Goal: Information Seeking & Learning: Learn about a topic

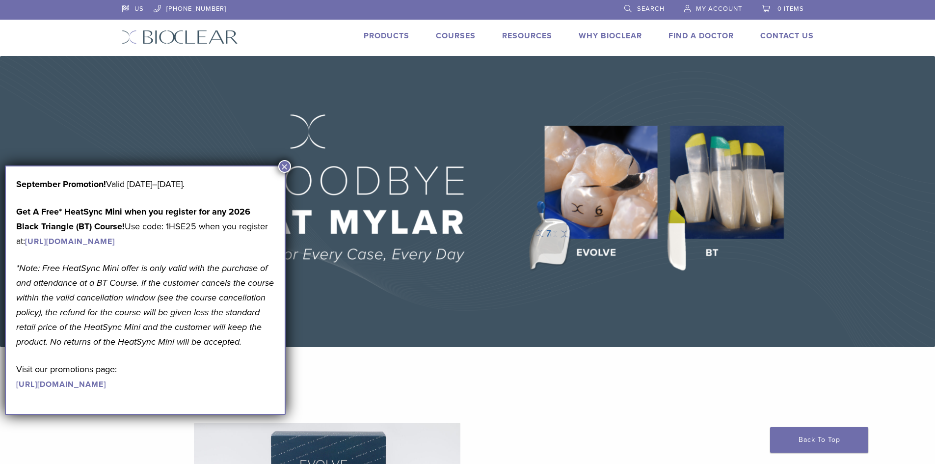
click at [288, 170] on button "×" at bounding box center [284, 166] width 13 height 13
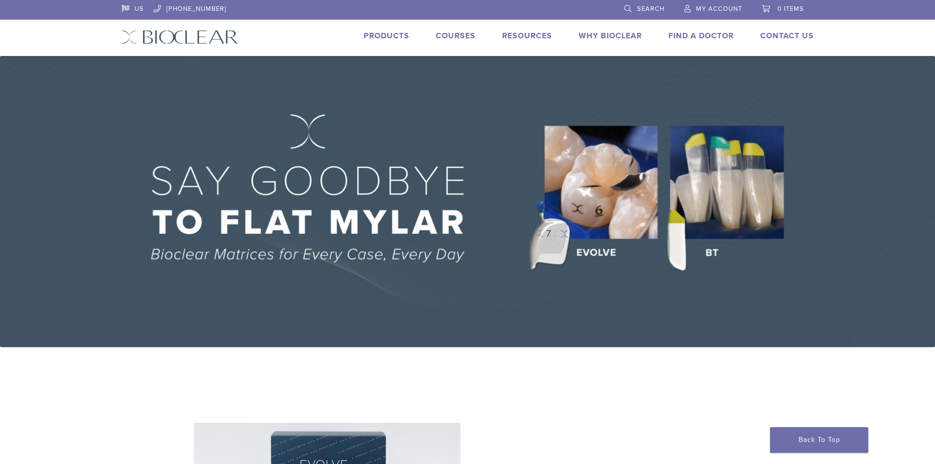
click at [378, 33] on link "Products" at bounding box center [387, 36] width 46 height 10
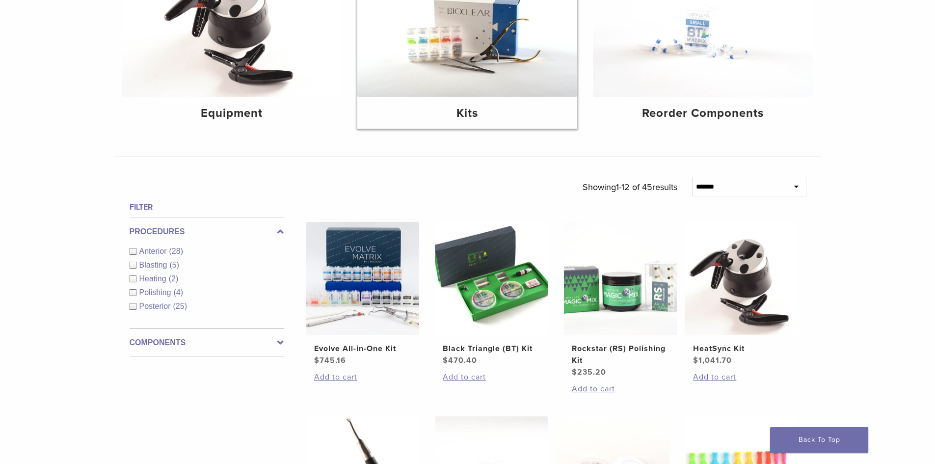
scroll to position [196, 0]
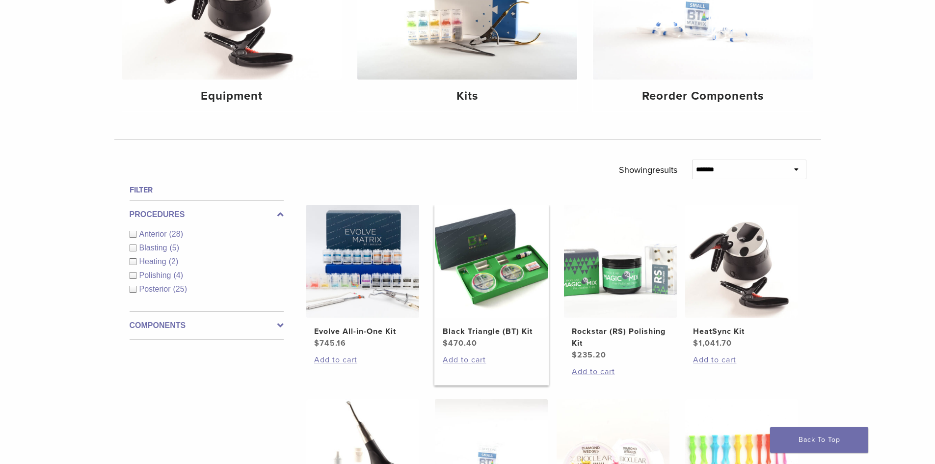
click at [490, 282] on img at bounding box center [491, 261] width 113 height 113
click at [354, 262] on img at bounding box center [362, 261] width 113 height 113
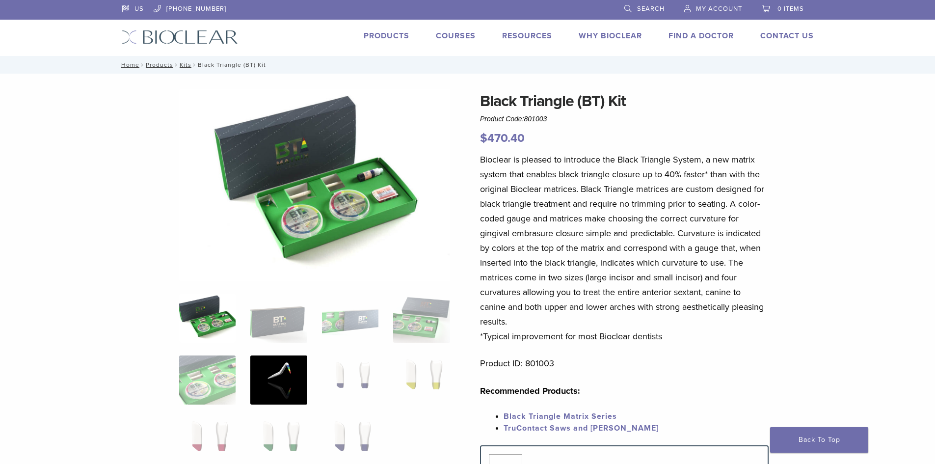
click at [286, 370] on img at bounding box center [278, 379] width 56 height 49
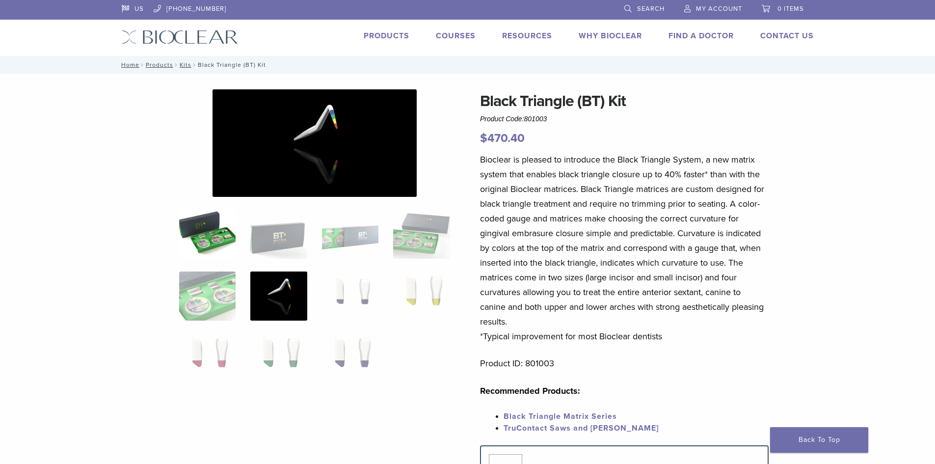
click at [208, 250] on img at bounding box center [207, 233] width 56 height 49
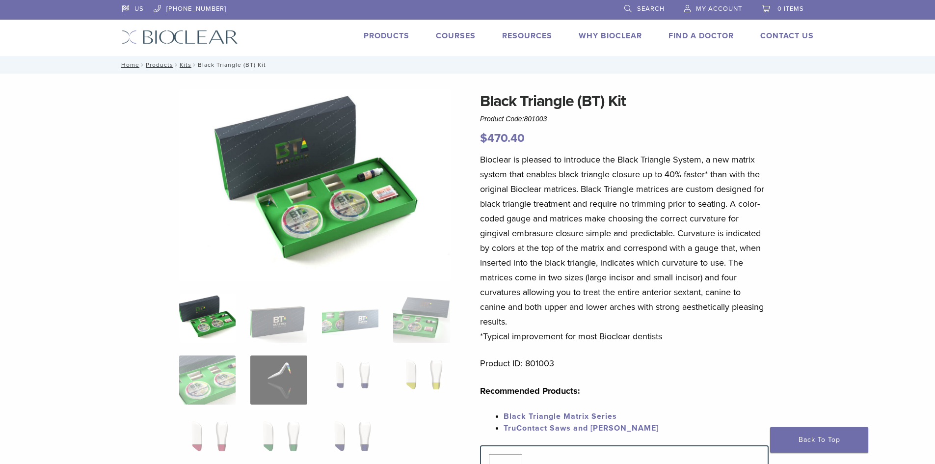
click at [295, 222] on img at bounding box center [314, 184] width 271 height 191
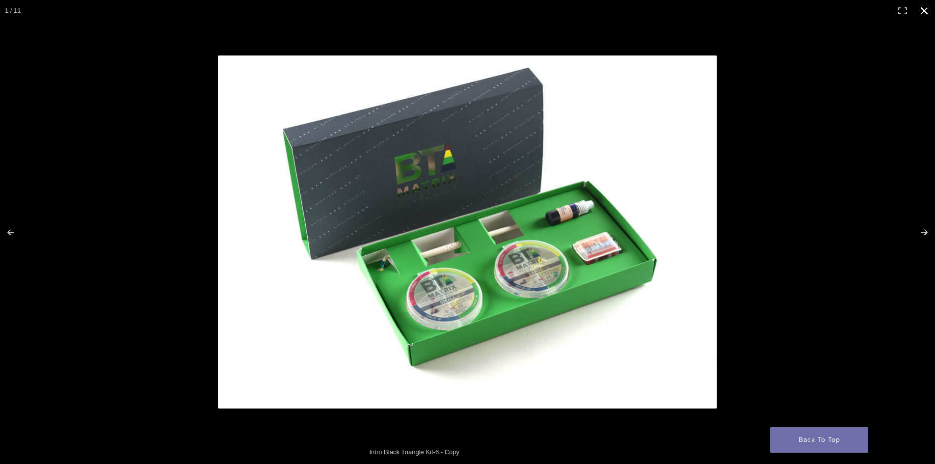
click at [919, 12] on button "Close (Esc)" at bounding box center [924, 11] width 22 height 22
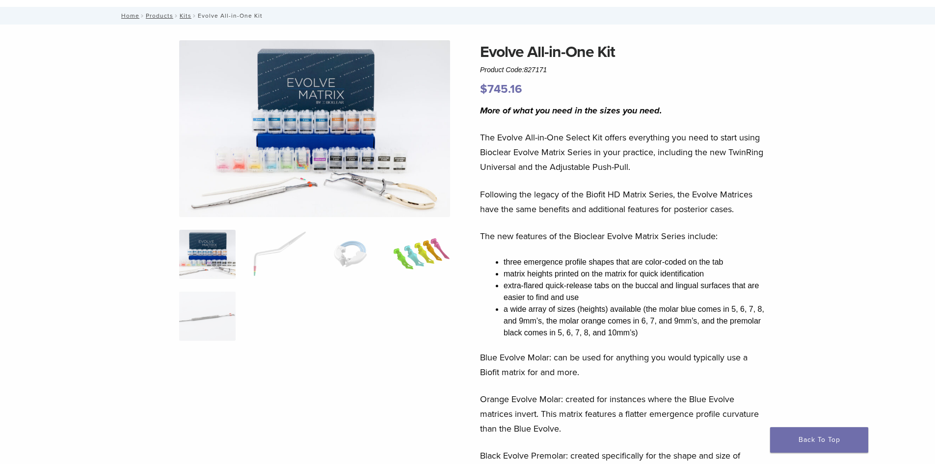
scroll to position [98, 0]
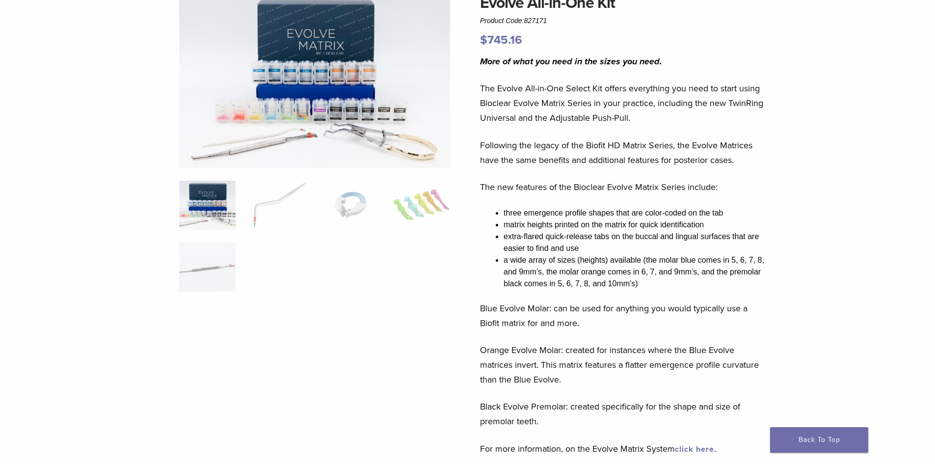
click at [341, 123] on img at bounding box center [314, 79] width 271 height 177
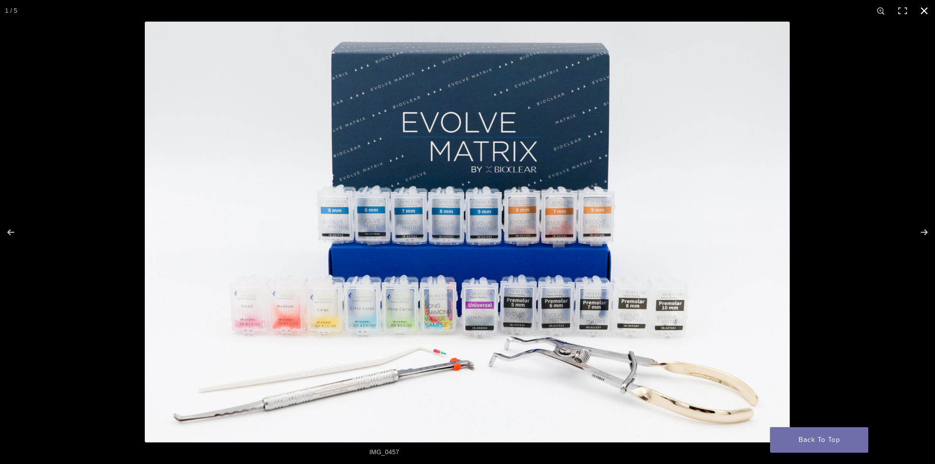
click at [918, 6] on button "Close (Esc)" at bounding box center [924, 11] width 22 height 22
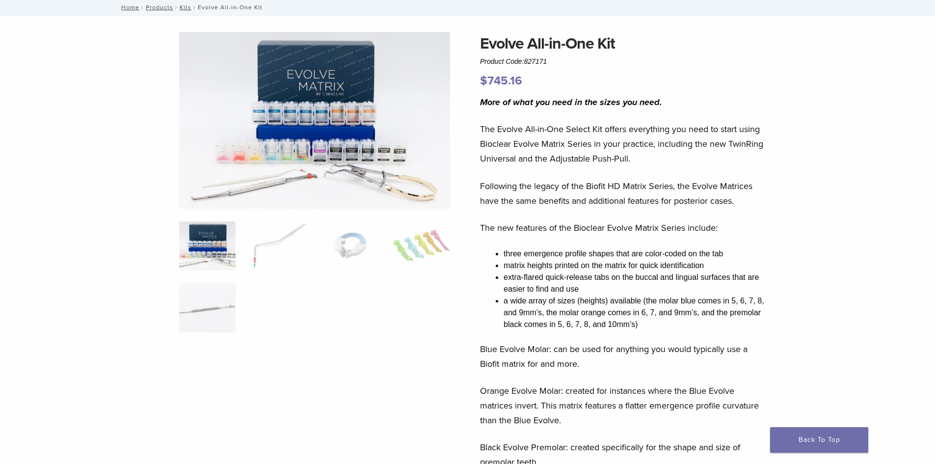
scroll to position [0, 0]
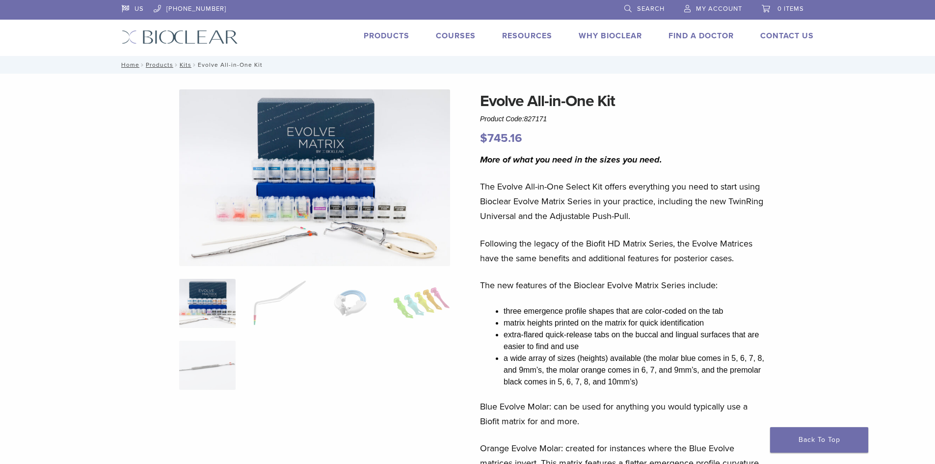
click at [384, 36] on link "Products" at bounding box center [387, 36] width 46 height 10
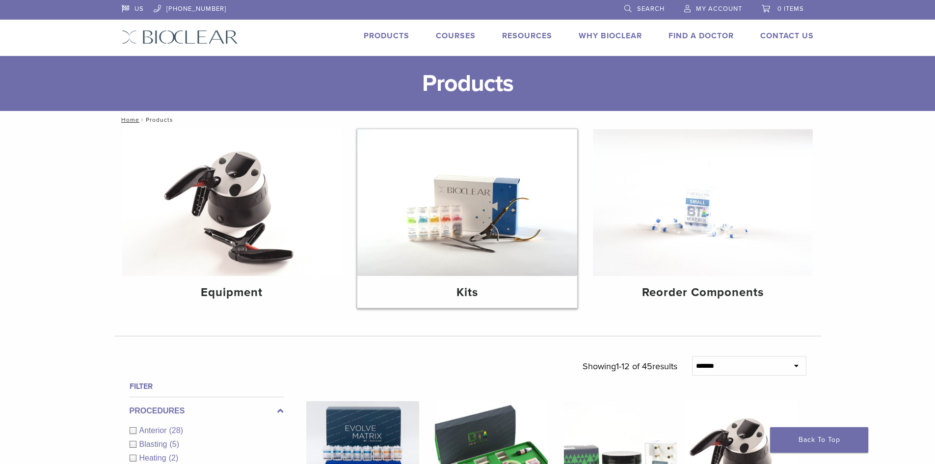
click at [476, 290] on h4 "Kits" at bounding box center [467, 293] width 204 height 18
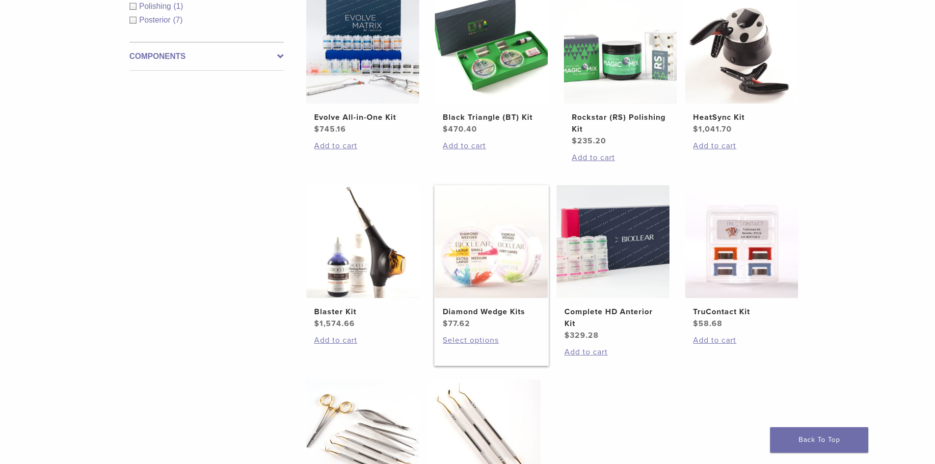
scroll to position [294, 0]
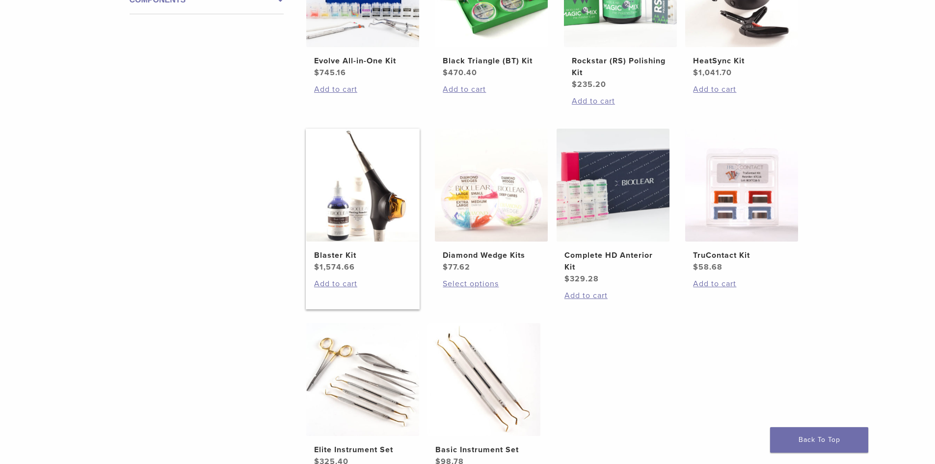
click at [339, 210] on img at bounding box center [362, 185] width 113 height 113
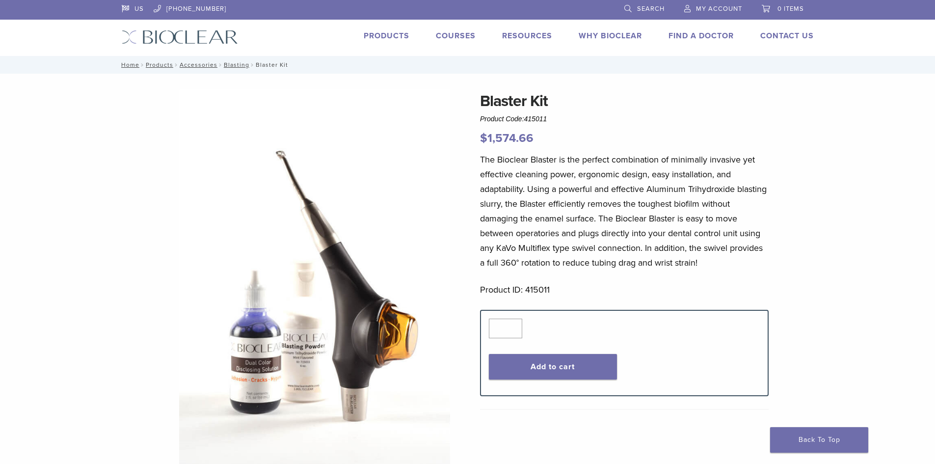
click at [288, 168] on img at bounding box center [314, 280] width 271 height 383
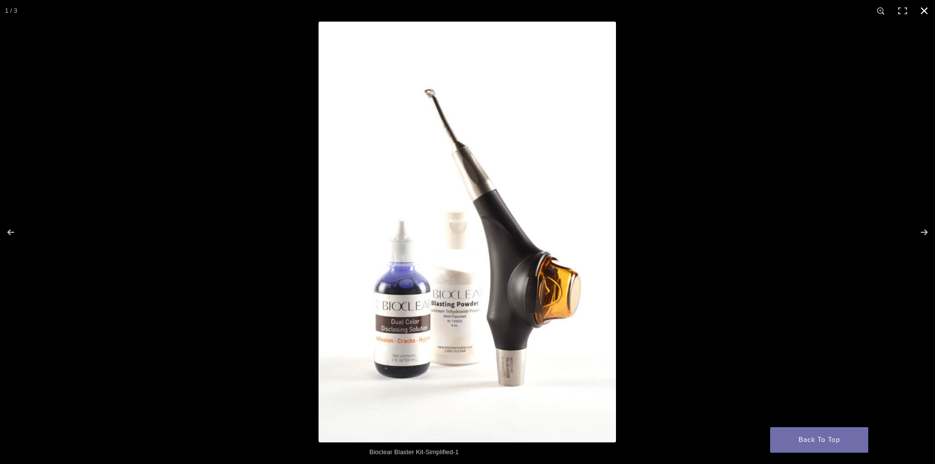
click at [924, 9] on button "Close (Esc)" at bounding box center [924, 11] width 22 height 22
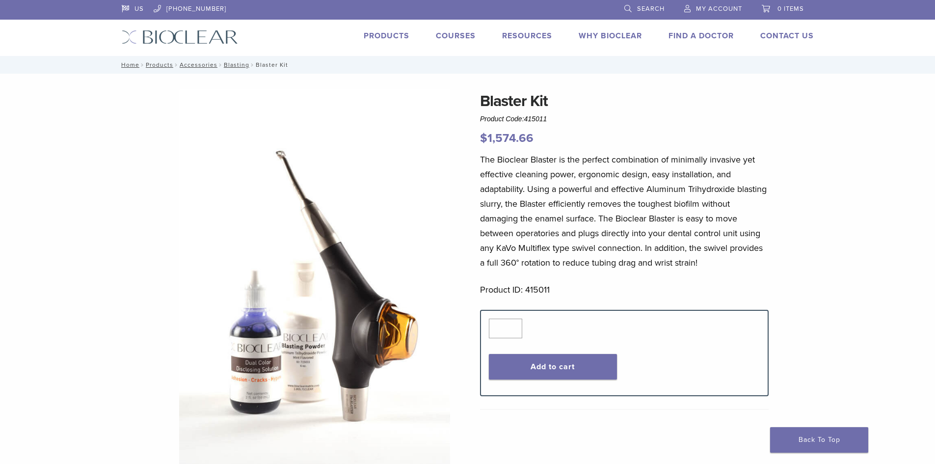
drag, startPoint x: 848, startPoint y: 0, endPoint x: 346, endPoint y: 204, distance: 542.3
click at [346, 204] on img at bounding box center [314, 280] width 271 height 383
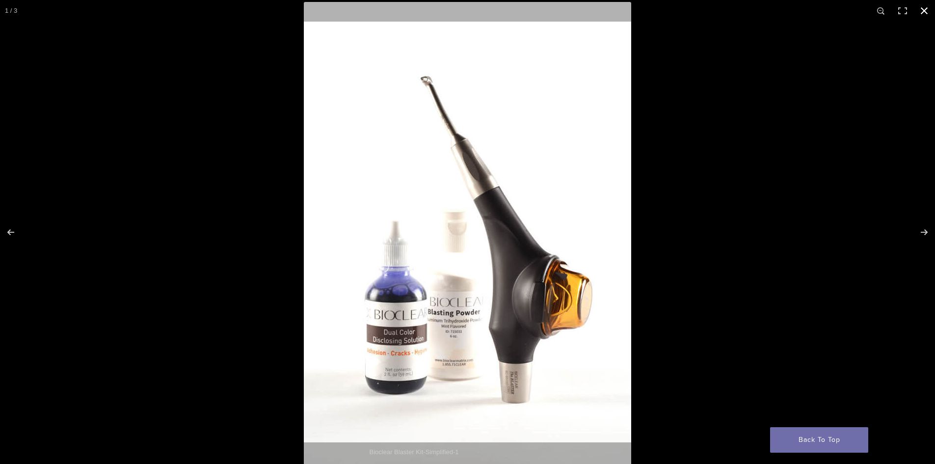
click at [921, 10] on button "Close (Esc)" at bounding box center [924, 11] width 22 height 22
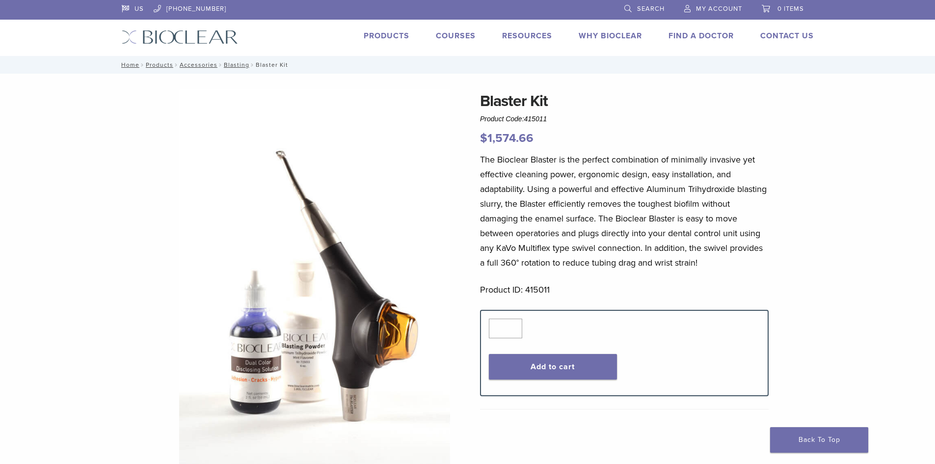
click at [379, 35] on link "Products" at bounding box center [387, 36] width 46 height 10
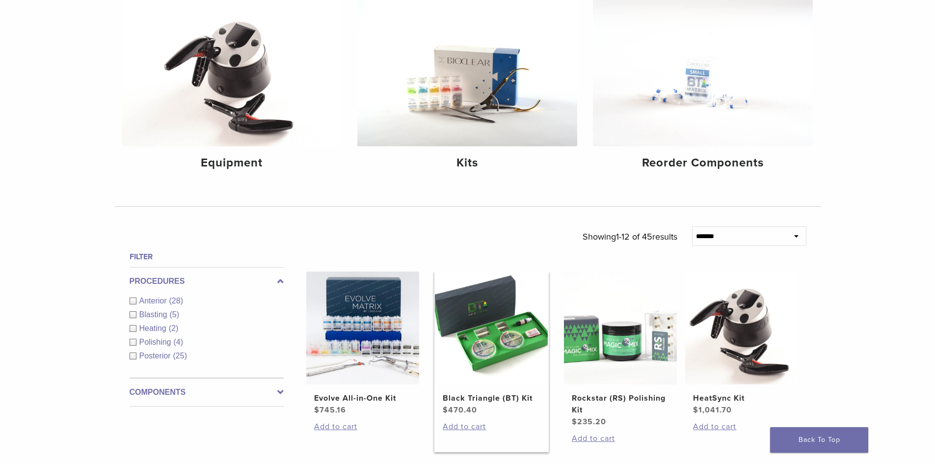
scroll to position [245, 0]
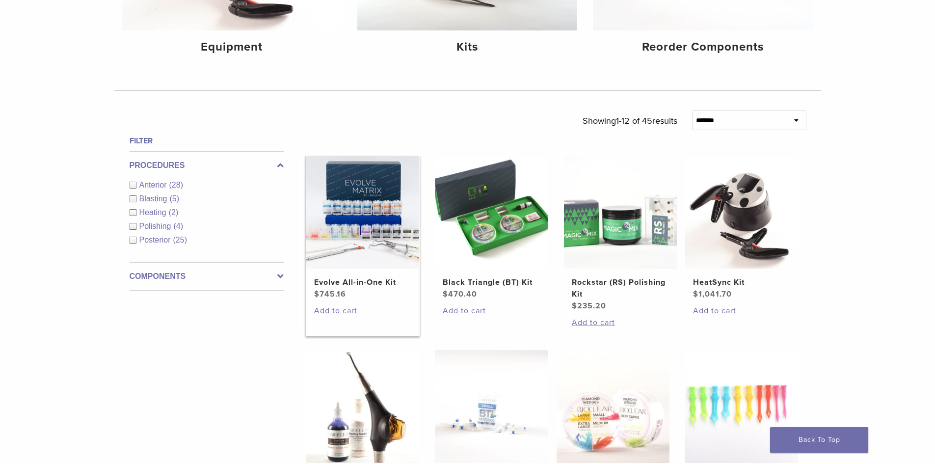
click at [369, 239] on img at bounding box center [362, 212] width 113 height 113
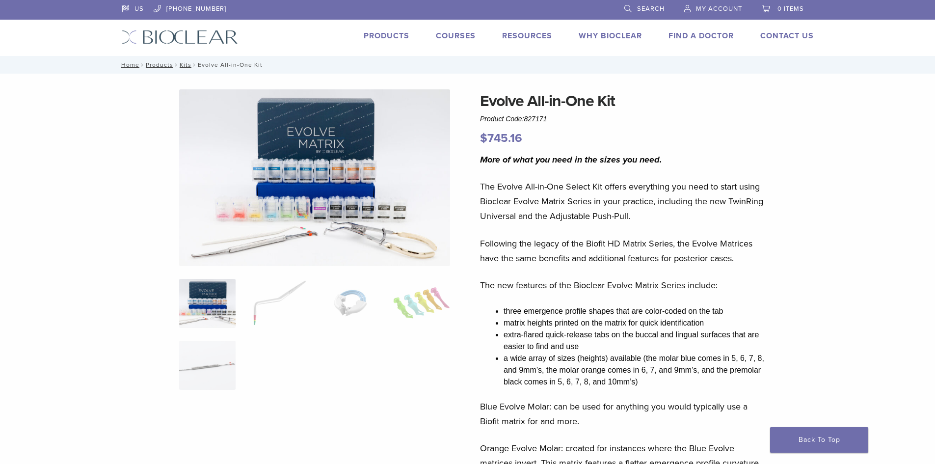
click at [372, 36] on link "Products" at bounding box center [387, 36] width 46 height 10
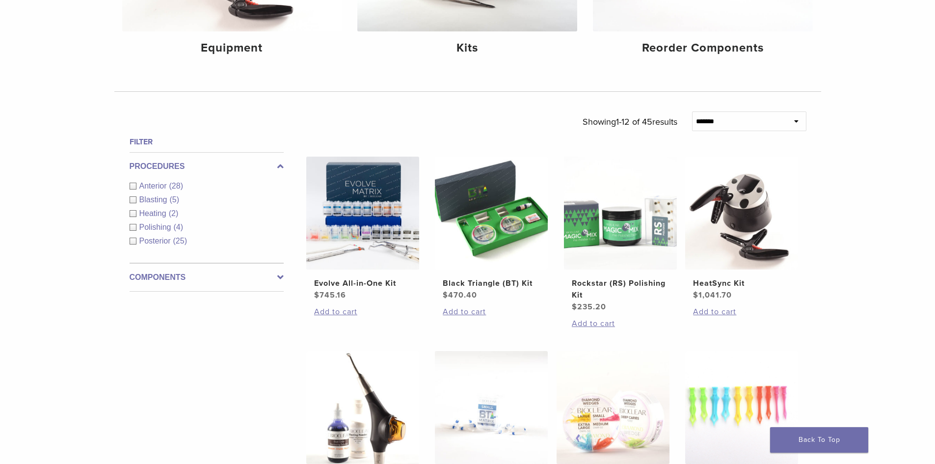
scroll to position [245, 0]
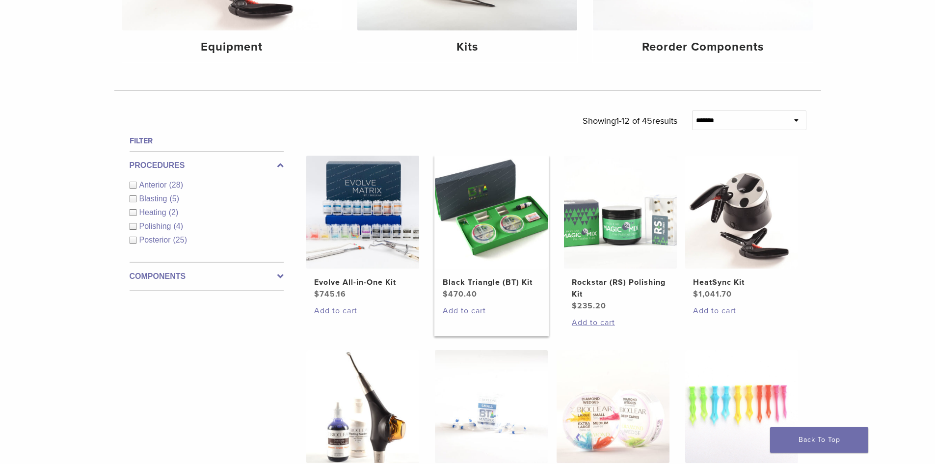
click at [482, 250] on img at bounding box center [491, 212] width 113 height 113
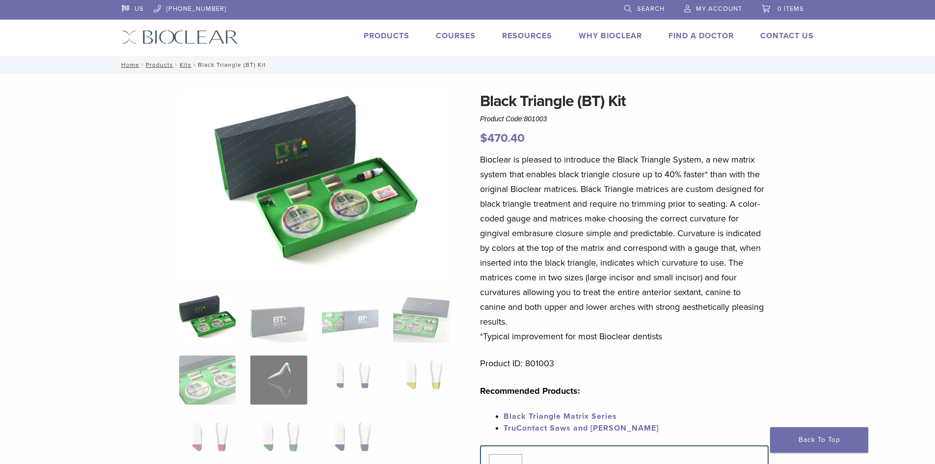
click at [377, 33] on link "Products" at bounding box center [387, 36] width 46 height 10
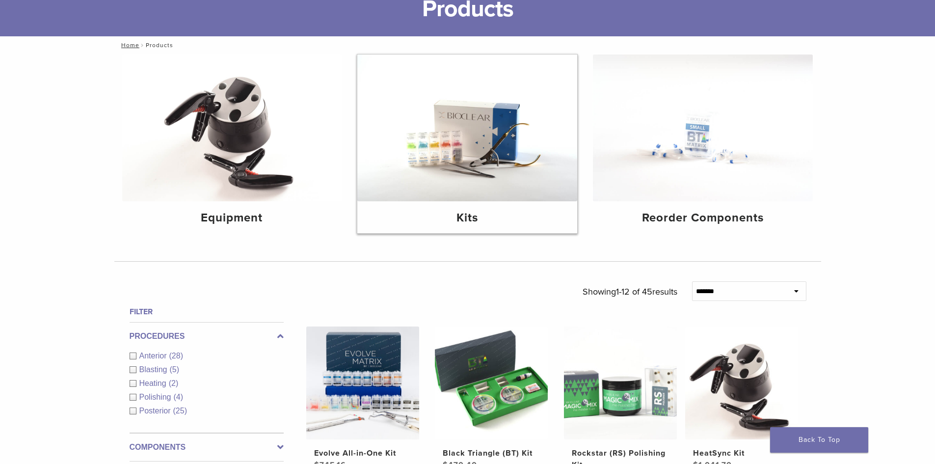
scroll to position [245, 0]
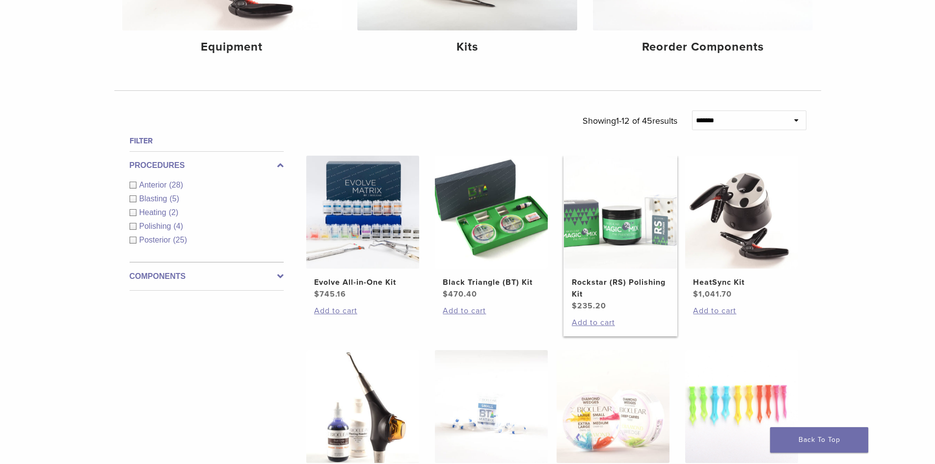
click at [637, 238] on img at bounding box center [620, 212] width 113 height 113
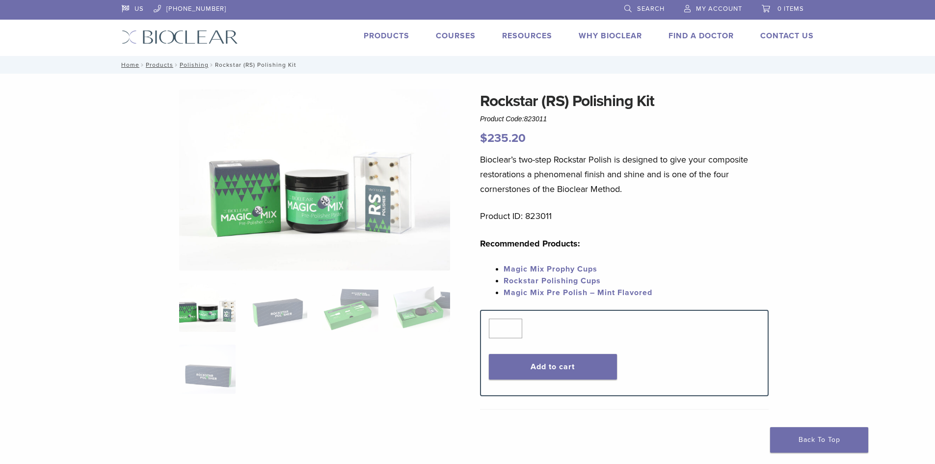
click at [392, 25] on div "US [PHONE_NUMBER] Search My Account 0 items Cart No products in the cart. Back …" at bounding box center [467, 28] width 707 height 56
click at [393, 36] on link "Products" at bounding box center [387, 36] width 46 height 10
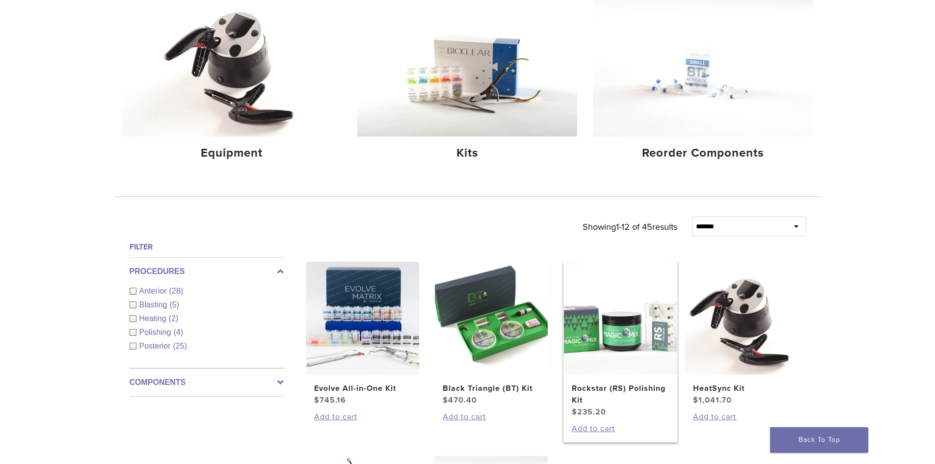
scroll to position [294, 0]
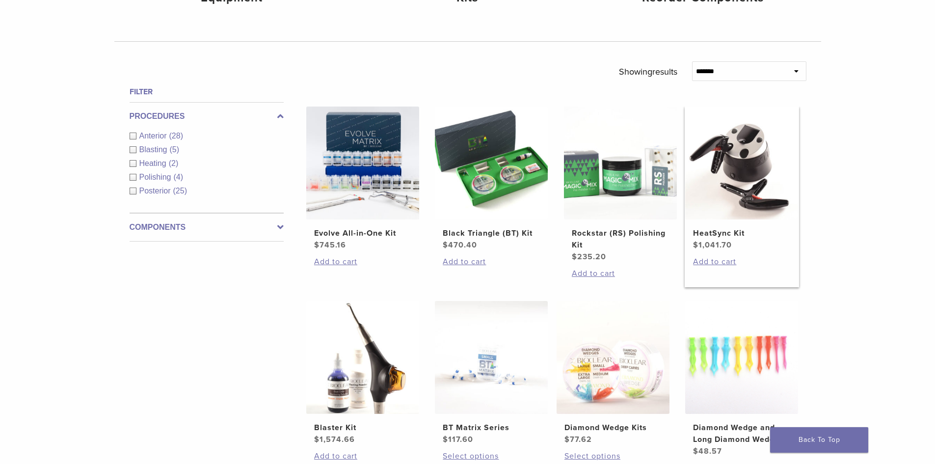
click at [741, 182] on img at bounding box center [741, 162] width 113 height 113
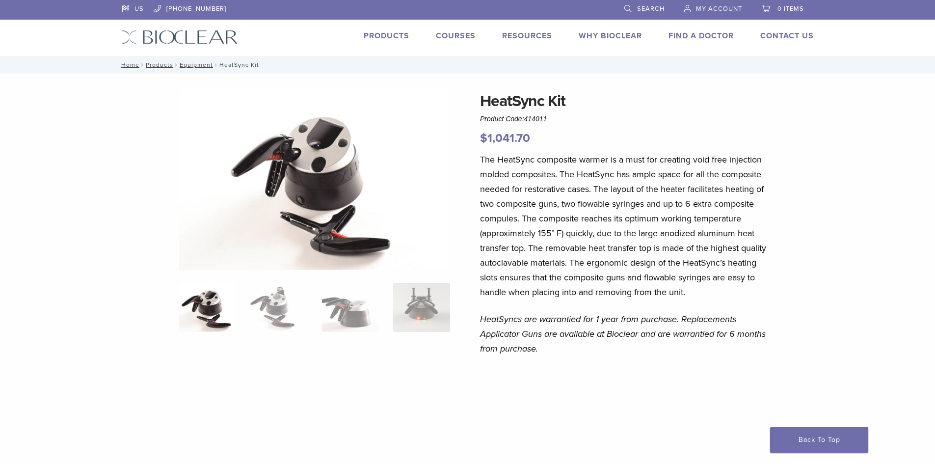
click at [377, 37] on link "Products" at bounding box center [387, 36] width 46 height 10
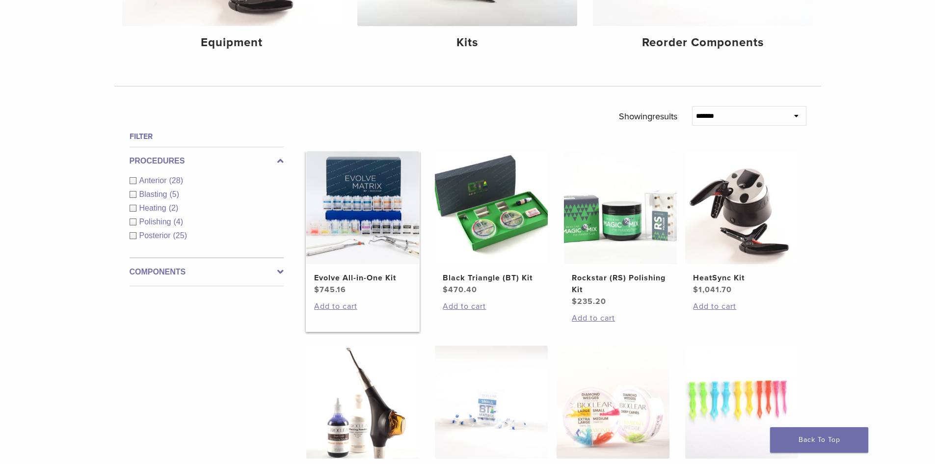
scroll to position [245, 0]
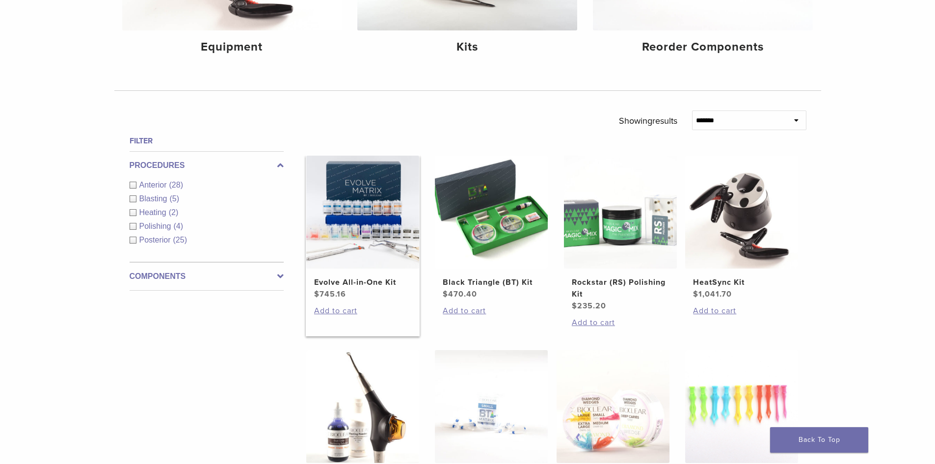
click at [354, 261] on img at bounding box center [362, 212] width 113 height 113
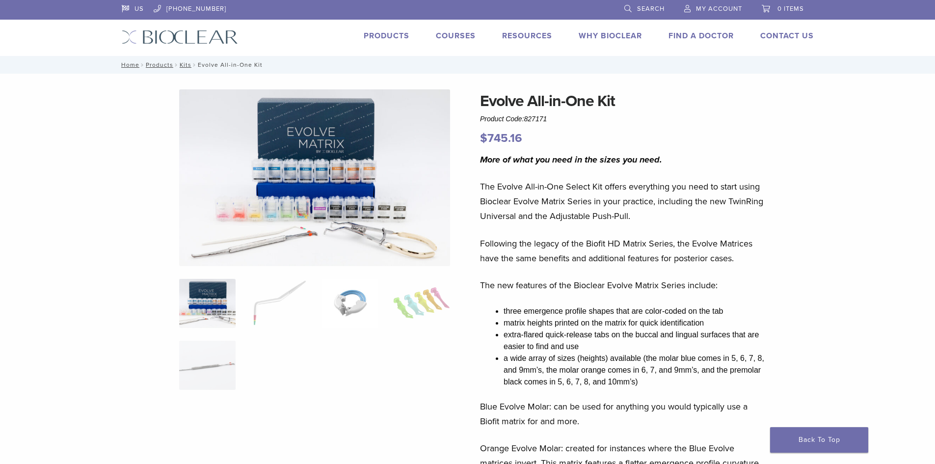
click at [366, 303] on img at bounding box center [350, 303] width 56 height 49
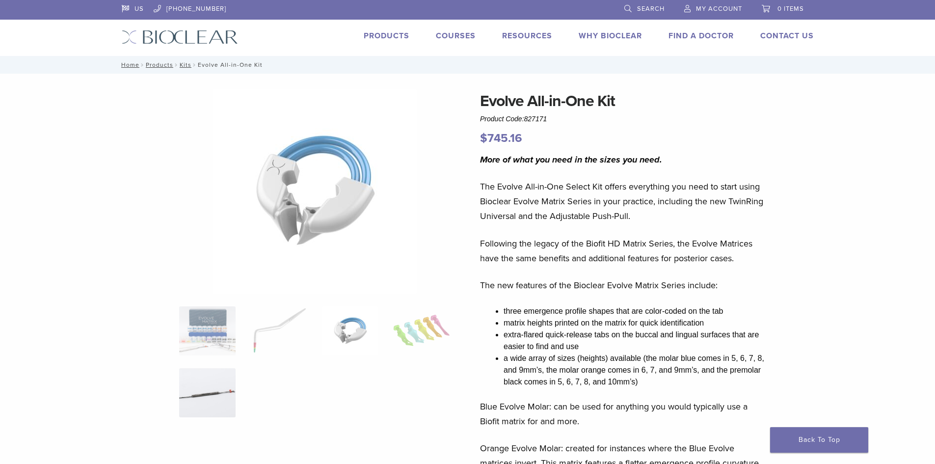
click at [204, 389] on img at bounding box center [207, 392] width 56 height 49
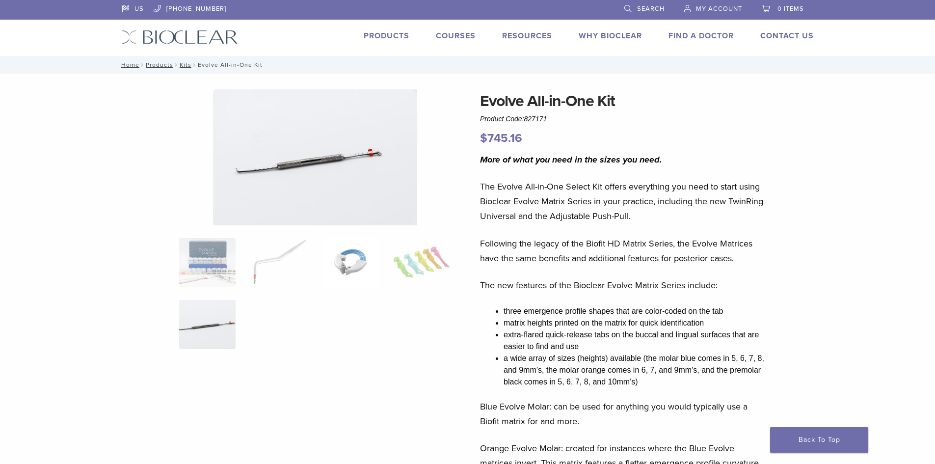
click at [355, 272] on img at bounding box center [350, 262] width 56 height 49
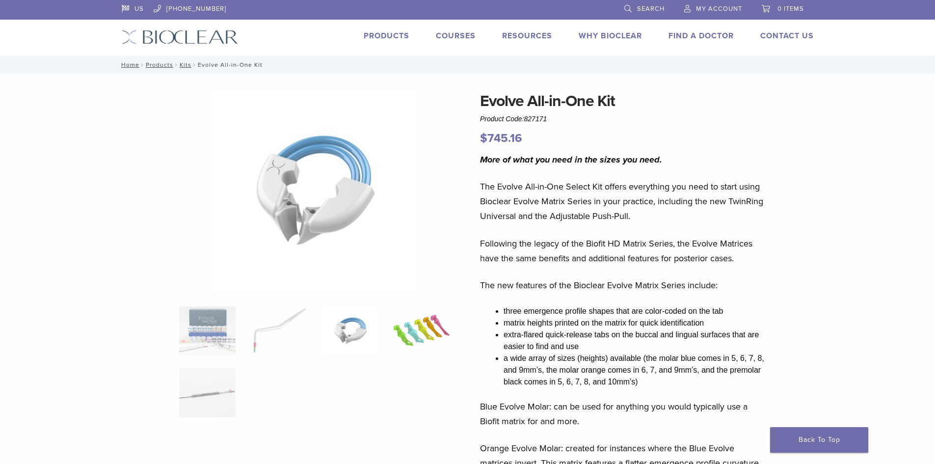
click at [442, 336] on img at bounding box center [421, 330] width 56 height 49
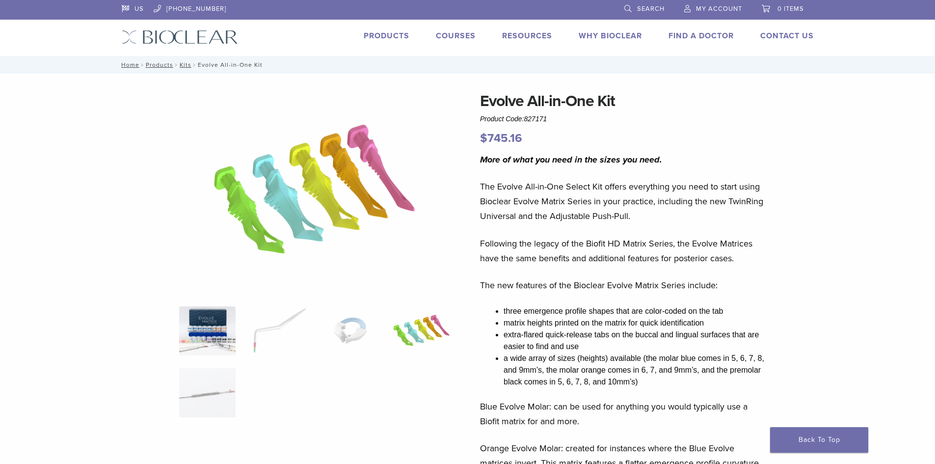
click at [222, 338] on img at bounding box center [207, 330] width 56 height 49
